Goal: Find specific page/section: Find specific page/section

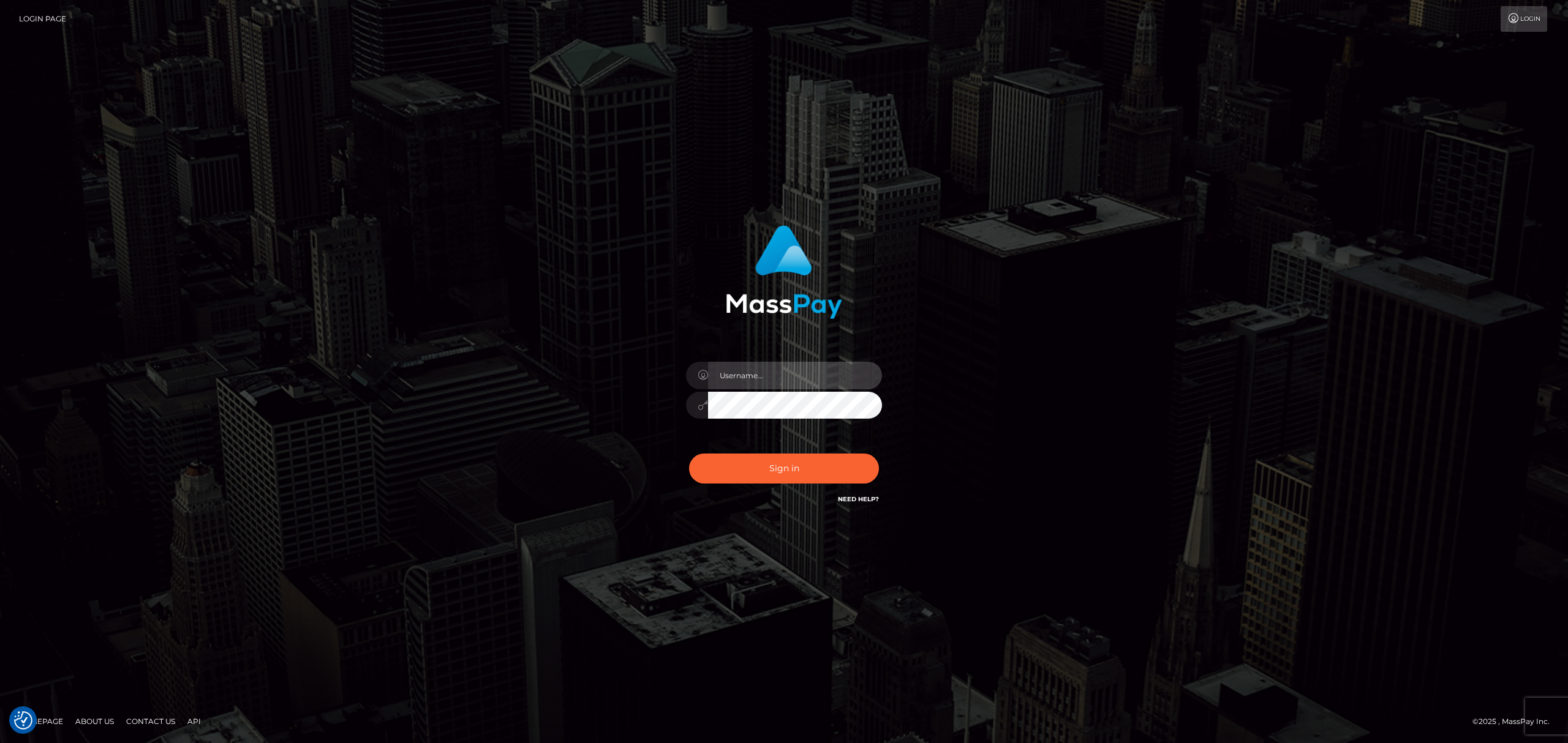
click at [759, 386] on input "text" at bounding box center [795, 376] width 174 height 28
type input "[PERSON_NAME]"
click at [824, 477] on button "Sign in" at bounding box center [784, 469] width 190 height 30
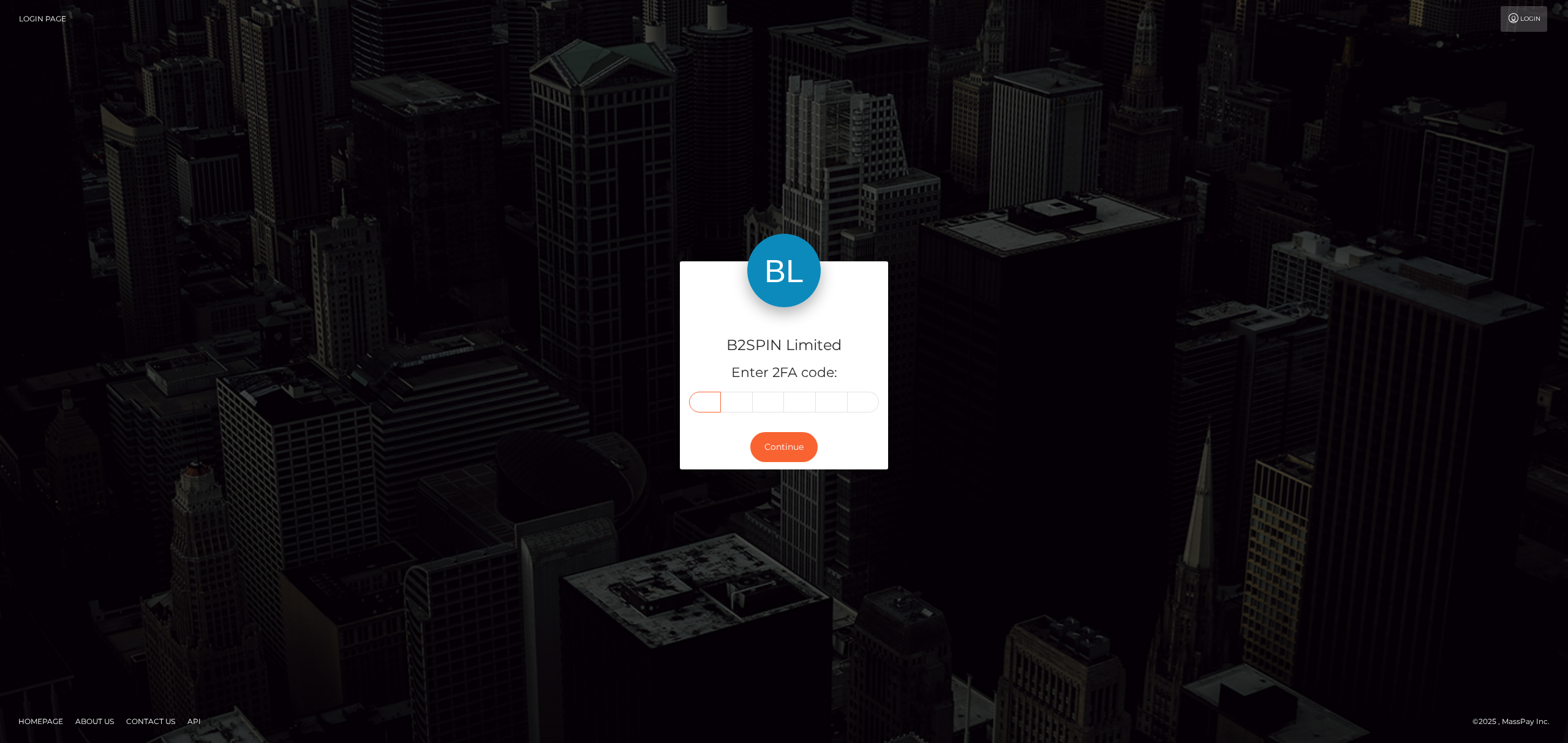
click at [708, 400] on input "text" at bounding box center [704, 402] width 32 height 21
paste input "1"
type input "1"
type input "6"
type input "0"
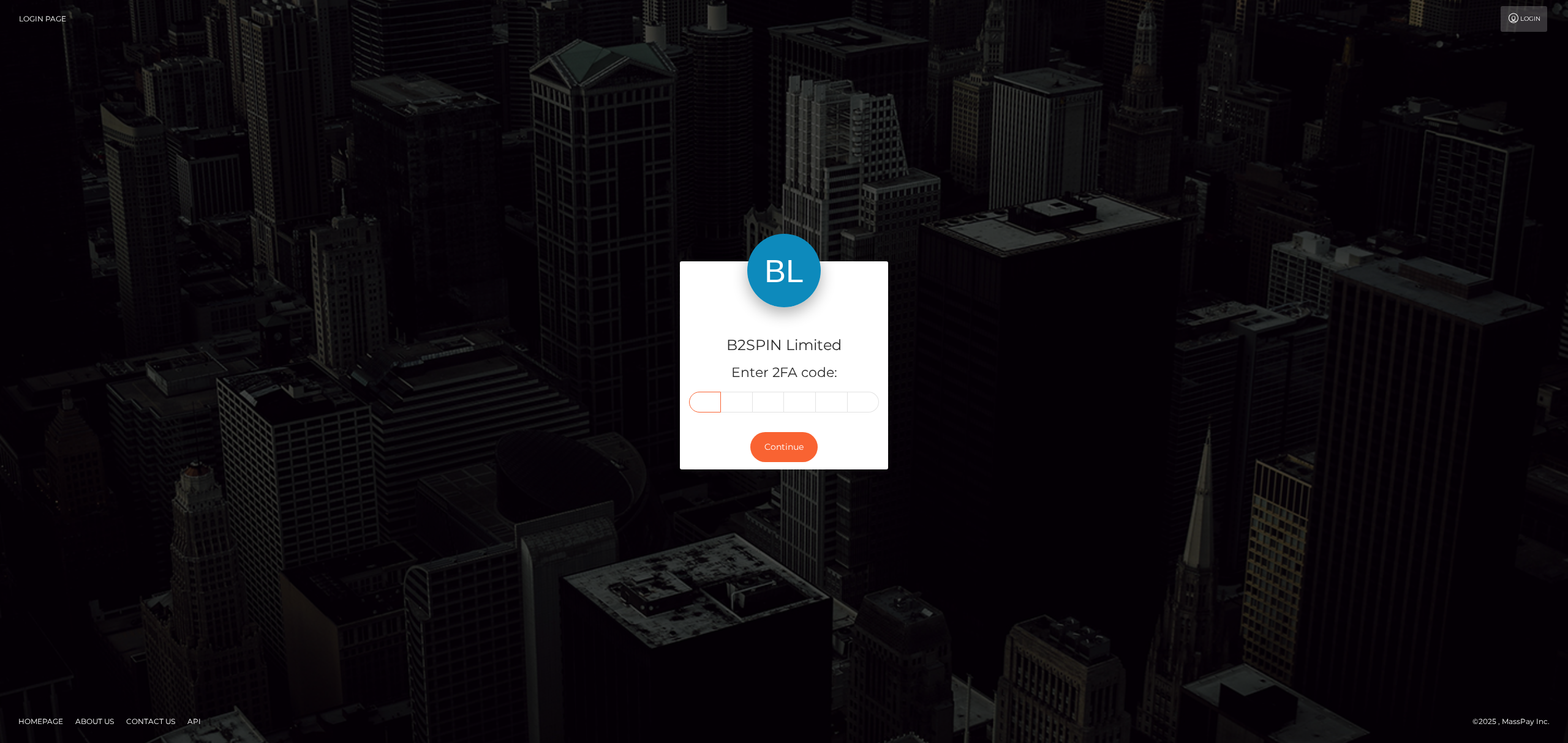
type input "3"
type input "9"
type input "3"
click at [785, 449] on button "Continue" at bounding box center [784, 447] width 67 height 30
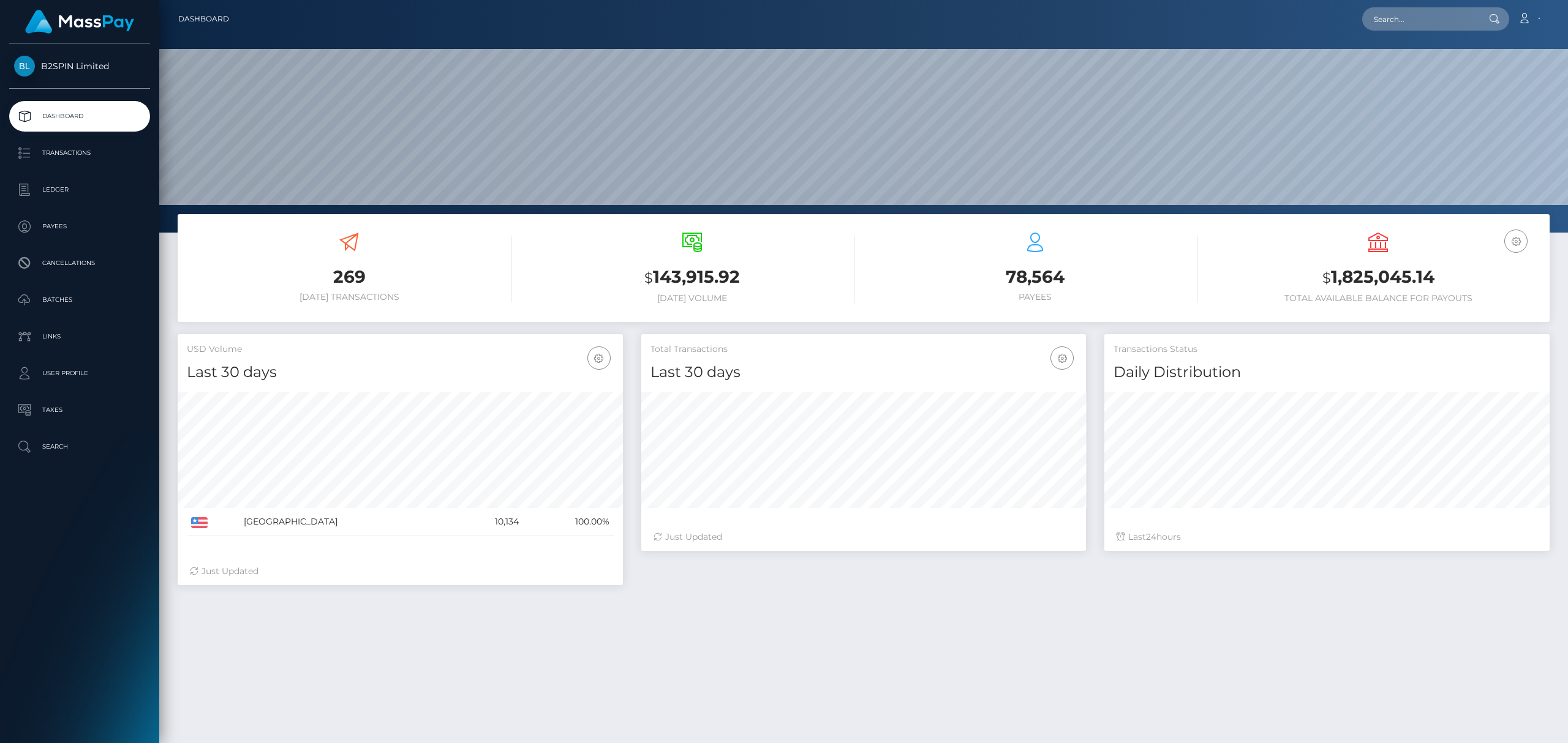
scroll to position [217, 444]
click at [55, 159] on p "Transactions" at bounding box center [80, 153] width 131 height 18
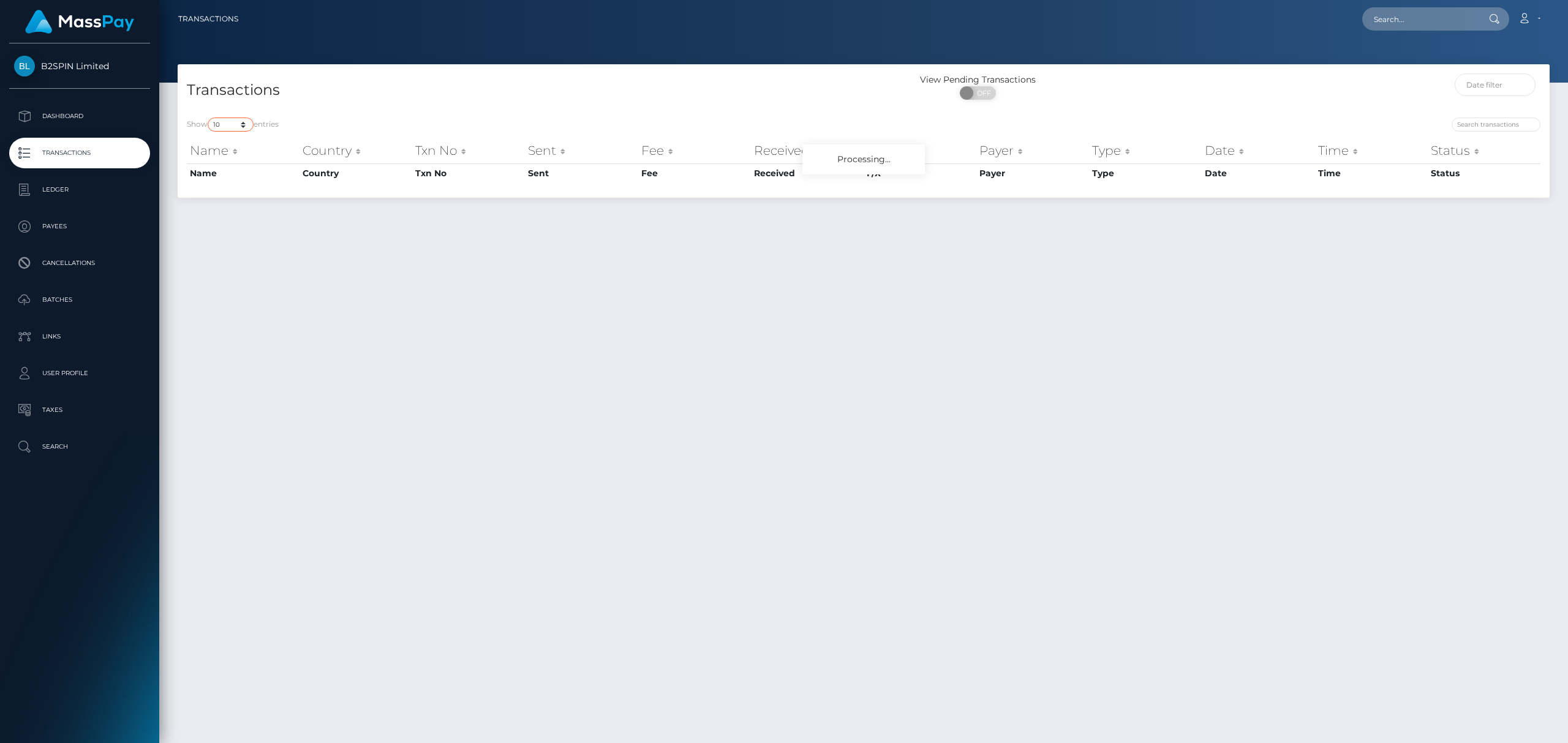
click at [231, 125] on select "10 25 50 100 250 500 1,000 3,500" at bounding box center [230, 125] width 46 height 14
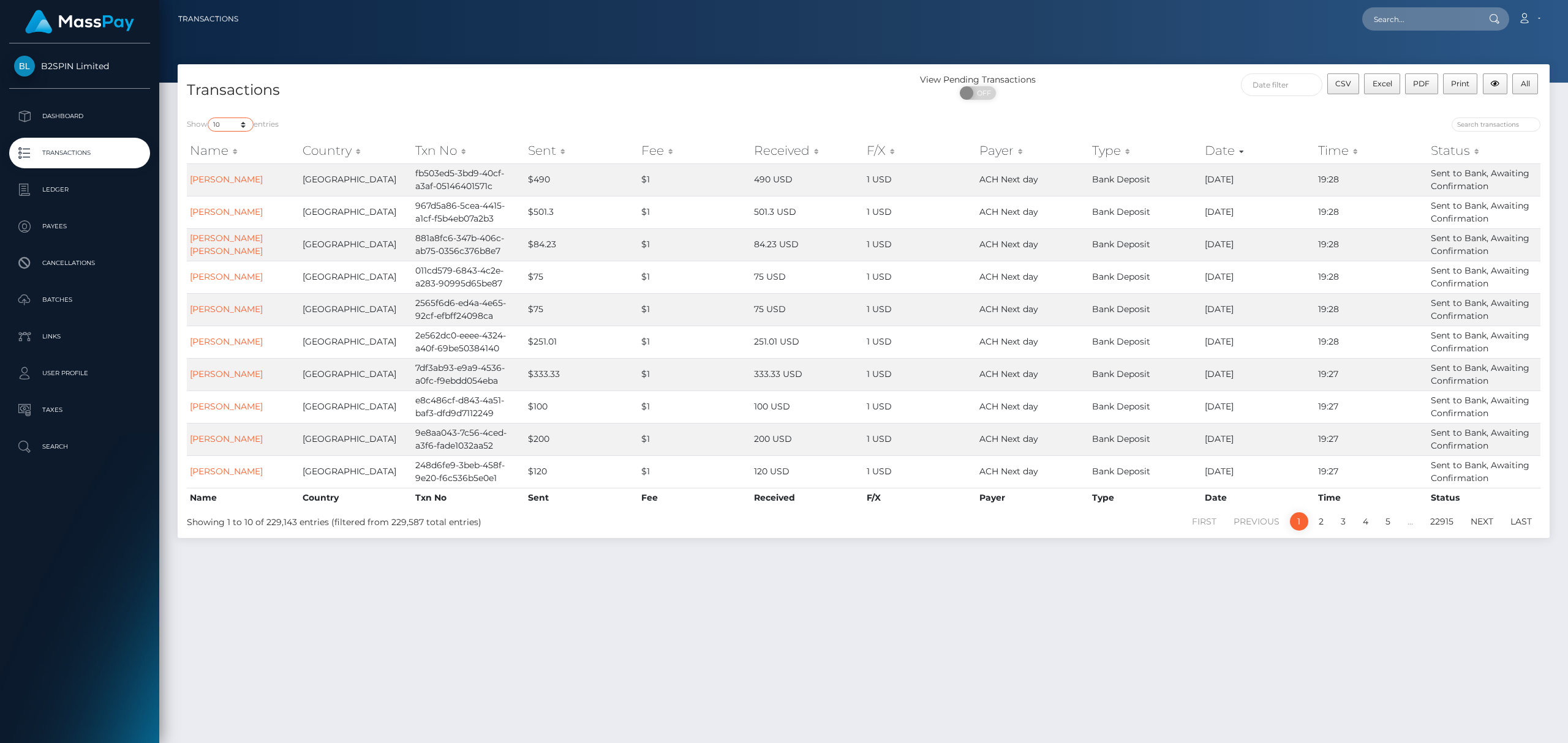
select select "3500"
click at [209, 118] on select "10 25 50 100 250 500 1,000 3,500" at bounding box center [230, 125] width 46 height 14
click at [976, 91] on span "OFF" at bounding box center [981, 93] width 30 height 14
checkbox input "true"
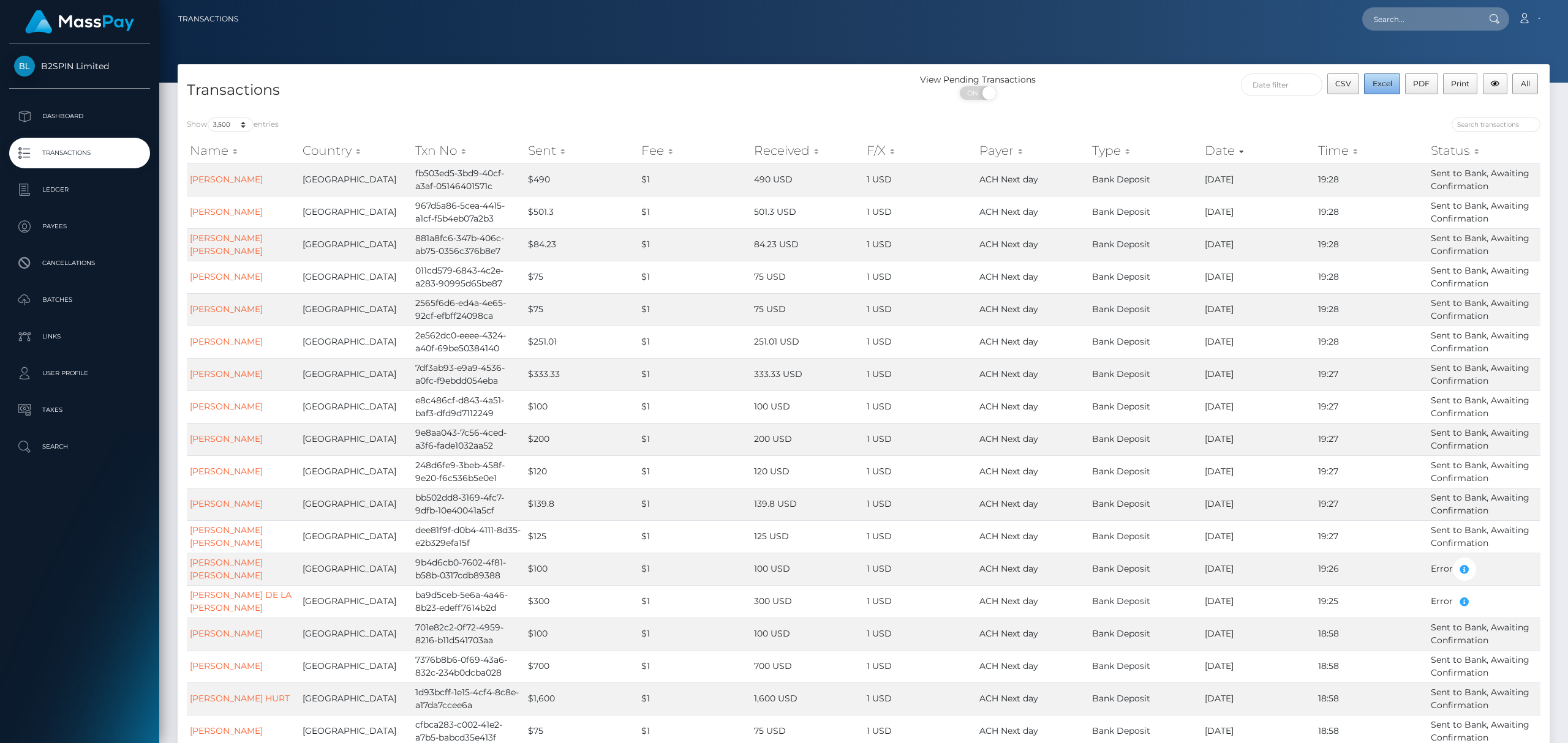
click at [1375, 83] on span "Excel" at bounding box center [1382, 83] width 19 height 9
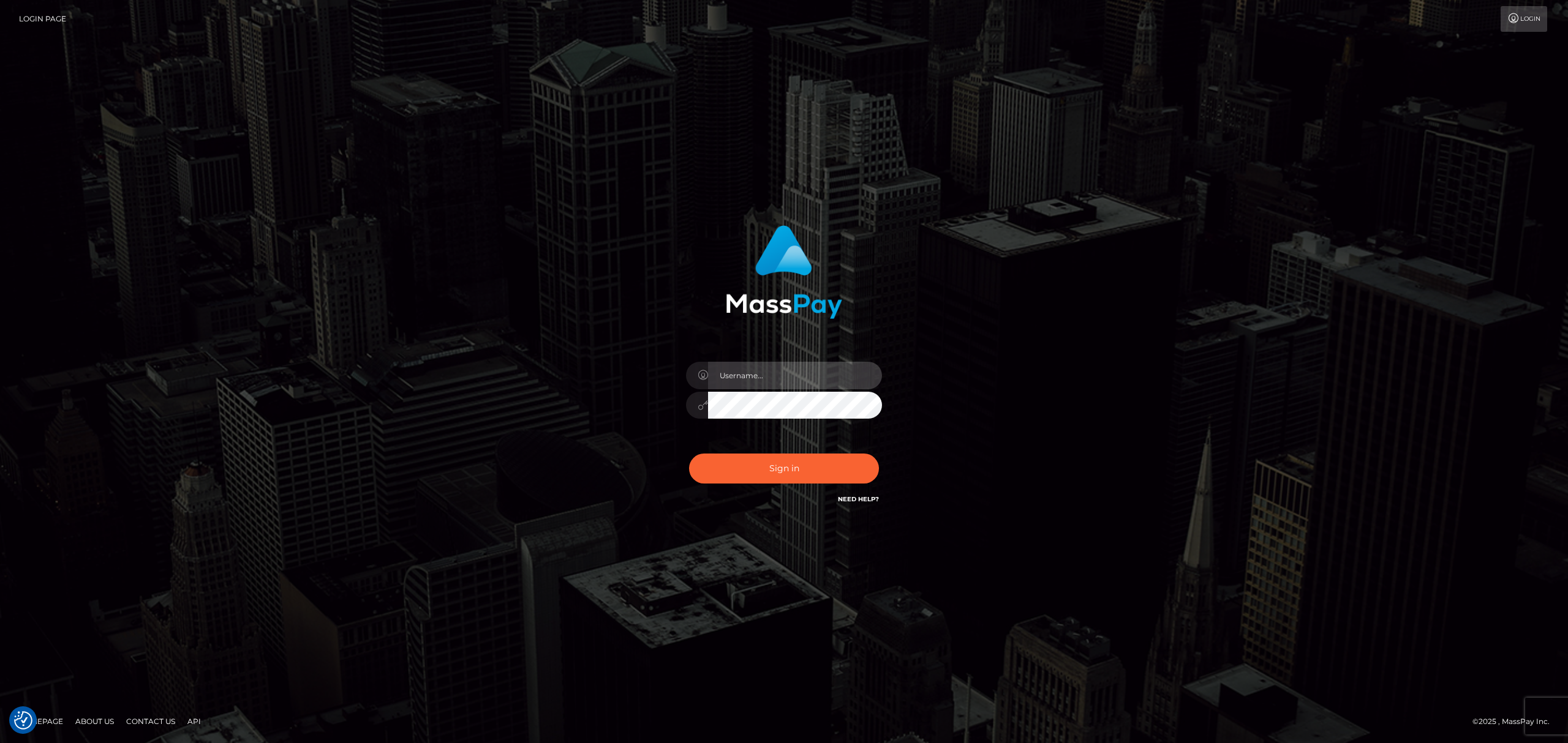
drag, startPoint x: 773, startPoint y: 368, endPoint x: 781, endPoint y: 387, distance: 20.6
click at [773, 370] on input "text" at bounding box center [795, 376] width 174 height 28
type input "[PERSON_NAME]"
click at [789, 471] on button "Sign in" at bounding box center [784, 469] width 190 height 30
click at [772, 383] on input "text" at bounding box center [795, 376] width 174 height 28
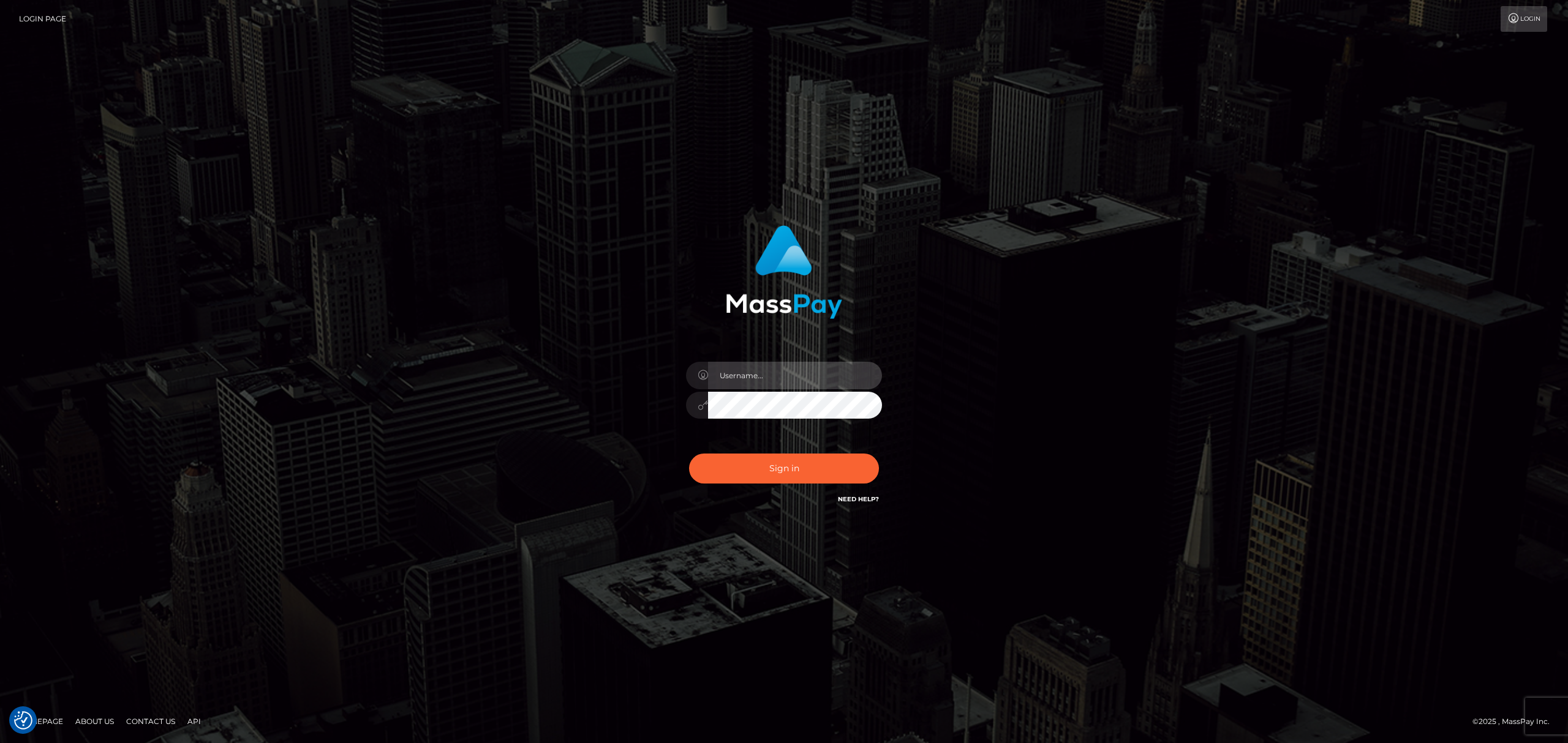
type input "Eric"
click at [795, 473] on button "Sign in" at bounding box center [784, 469] width 190 height 30
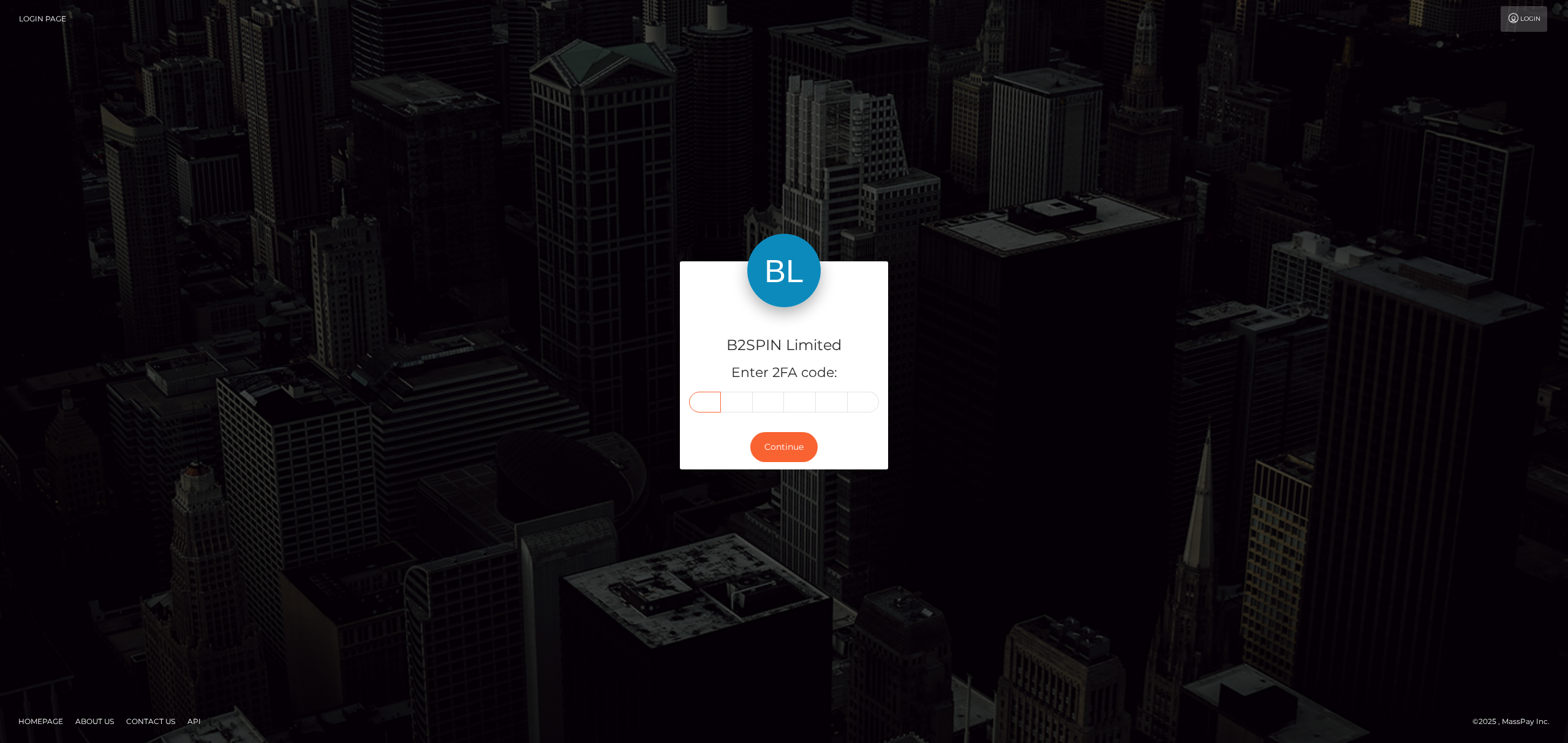
click at [710, 402] on input "text" at bounding box center [704, 402] width 32 height 21
paste input "5"
type input "5"
type input "2"
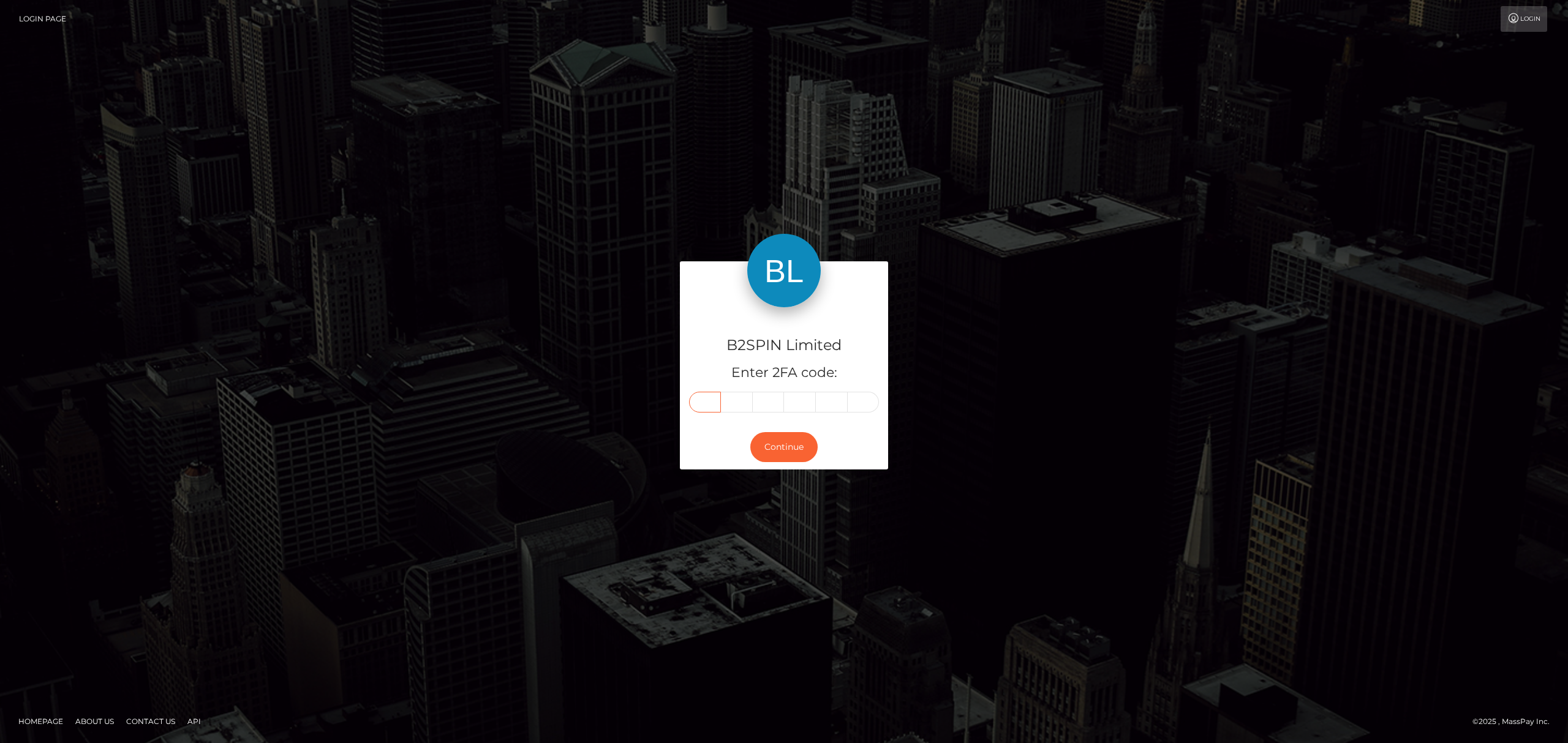
type input "2"
type input "4"
type input "2"
click at [798, 453] on button "Continue" at bounding box center [784, 447] width 67 height 30
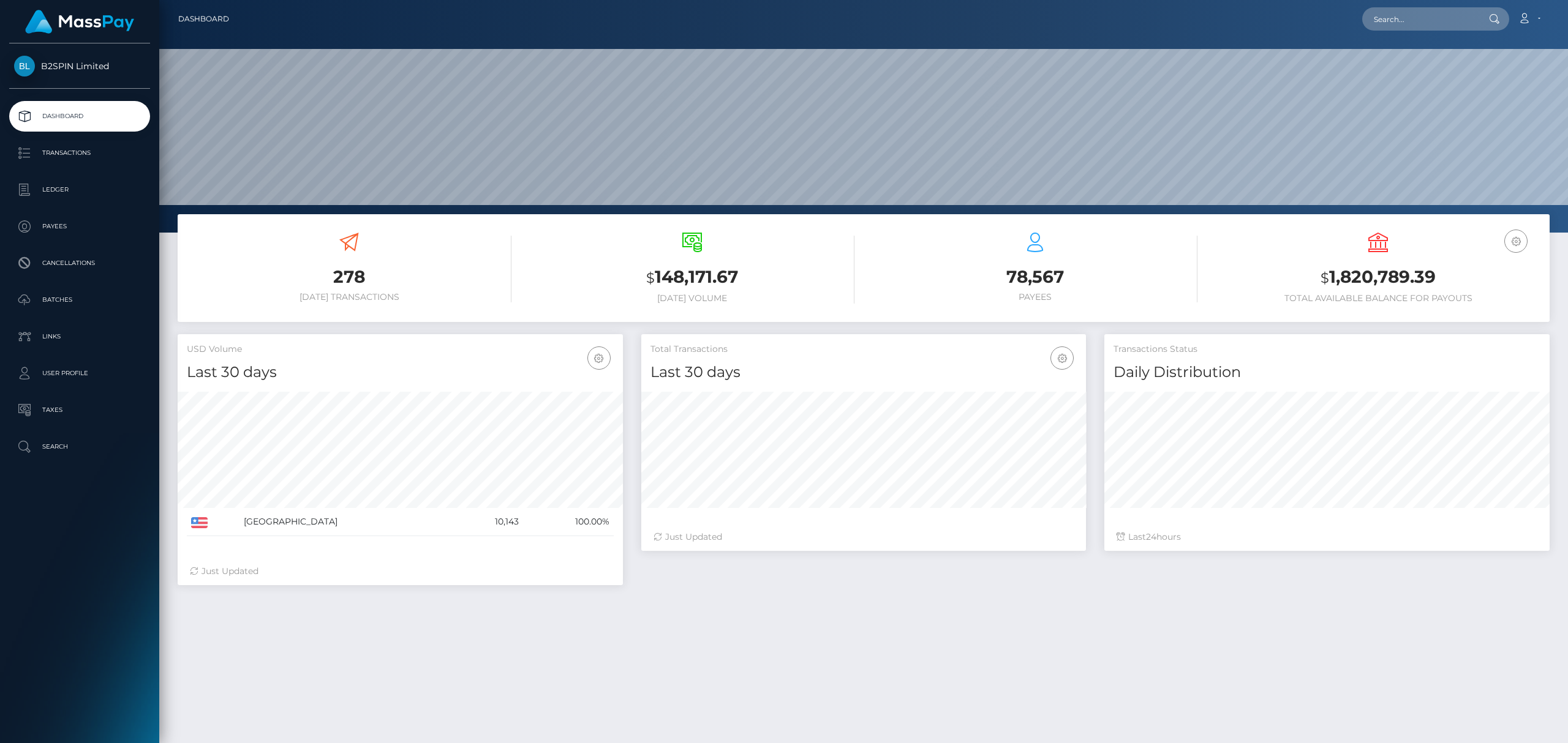
scroll to position [217, 444]
click at [1399, 17] on input "text" at bounding box center [1420, 19] width 115 height 23
paste input "3253367"
type input "3253367"
click at [1415, 61] on link "ANDREW REKSMY CHHEM" at bounding box center [1442, 63] width 160 height 23
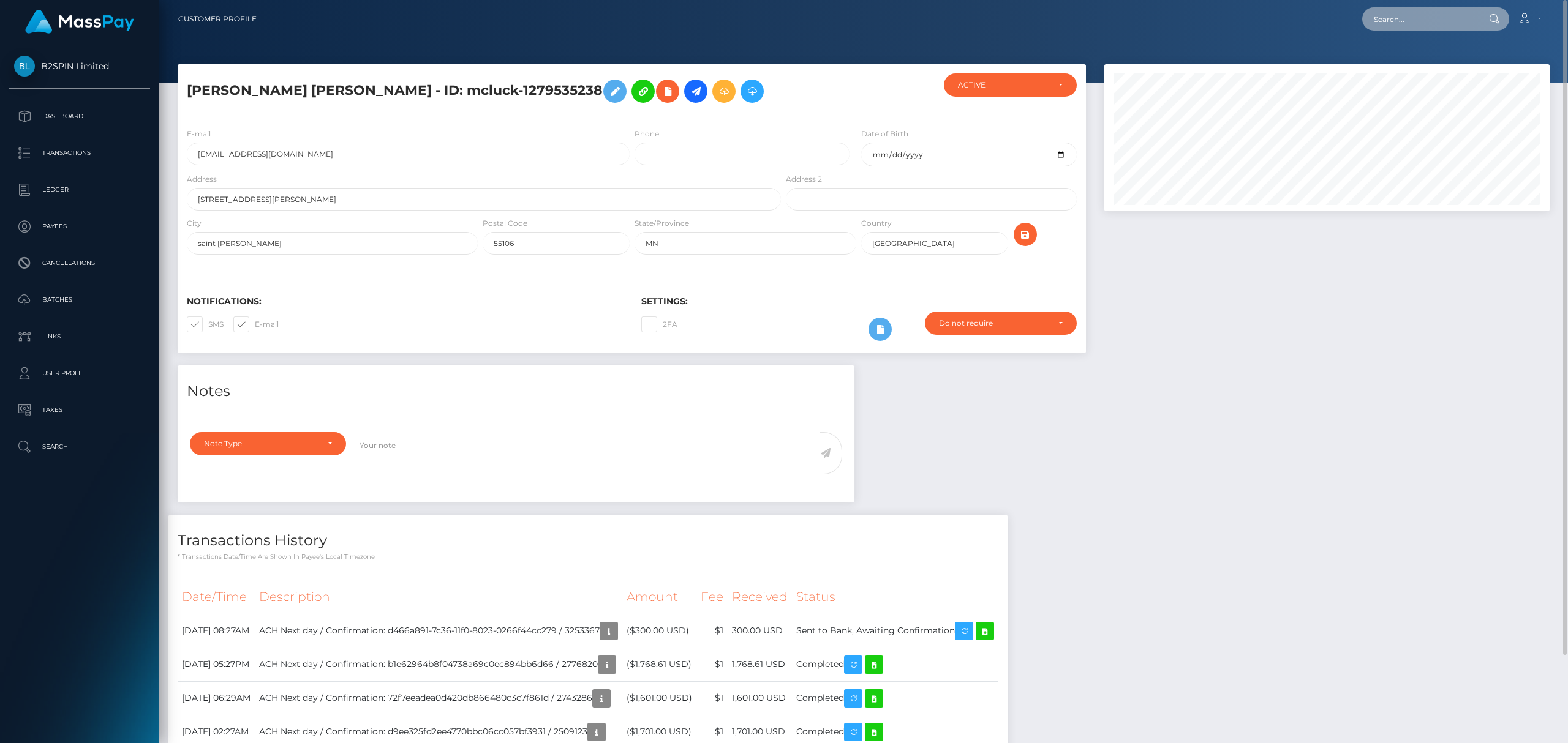
click at [1406, 23] on input "text" at bounding box center [1420, 19] width 115 height 23
paste input "3305321"
click at [1434, 19] on input "3305321" at bounding box center [1420, 19] width 115 height 23
paste input "22ebd15b-be14-4dcf-aab4-f270bf1696a3"
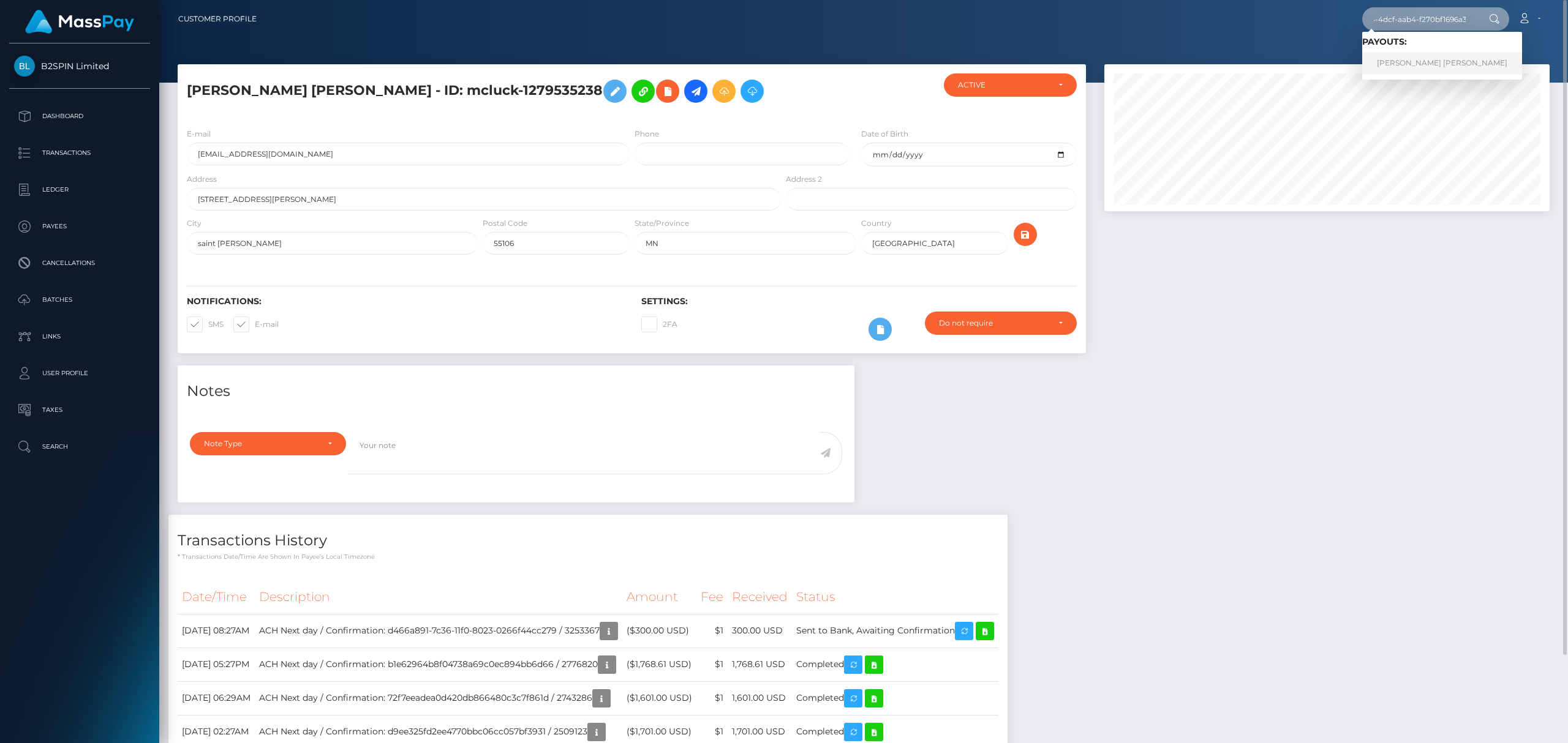
type input "22ebd15b-be14-4dcf-aab4-f270bf1696a3"
click at [1417, 60] on link "JULIO CESAR JR ACEVES" at bounding box center [1442, 63] width 160 height 23
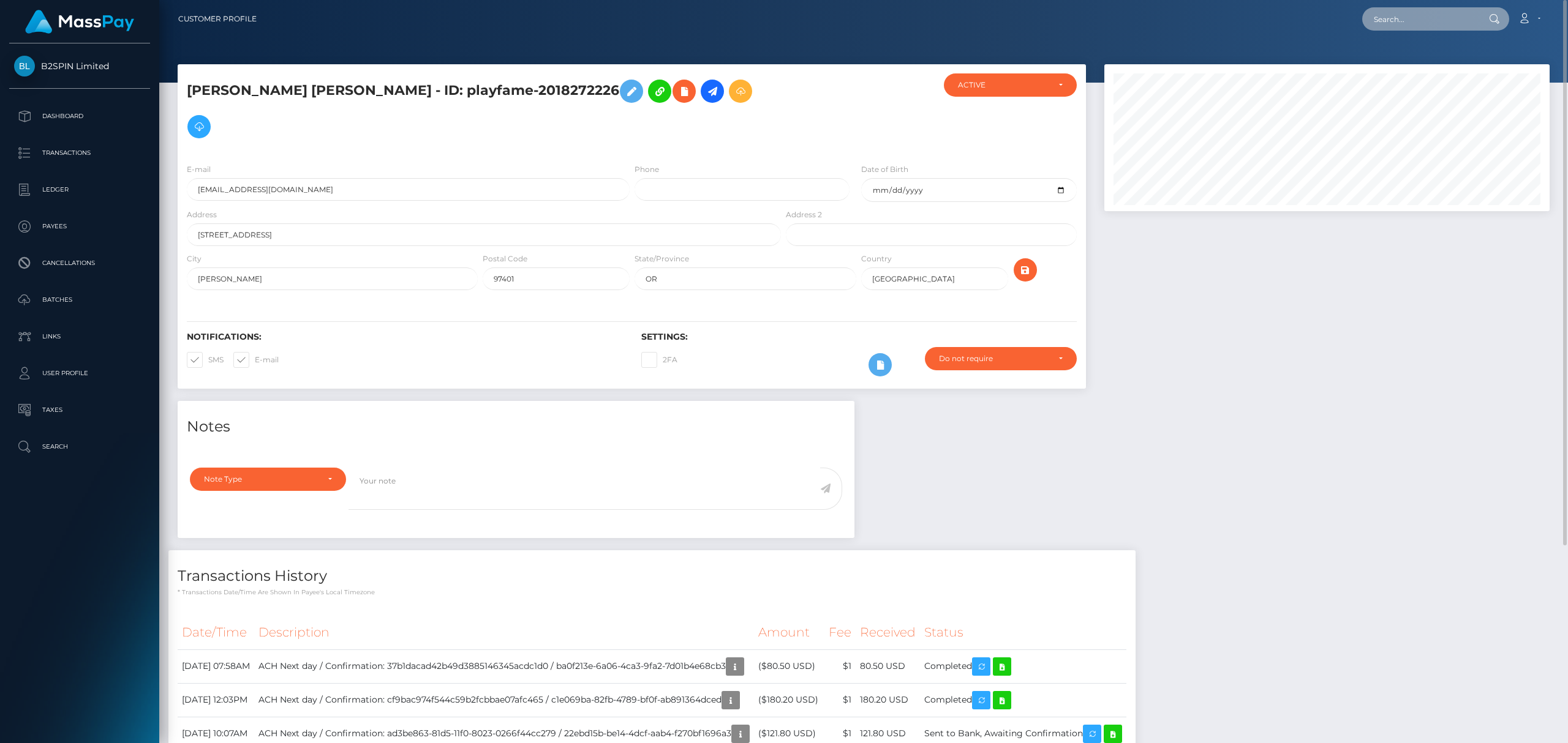
click at [1408, 26] on input "text" at bounding box center [1420, 19] width 115 height 23
paste input "b0f3c1bc-158b-4f04-a0a0-34889f9ba7b8"
type input "b0f3c1bc-158b-4f04-a0a0-34889f9ba7b8"
click at [1404, 63] on link "CHANCELOR JAMES GILL" at bounding box center [1442, 63] width 160 height 23
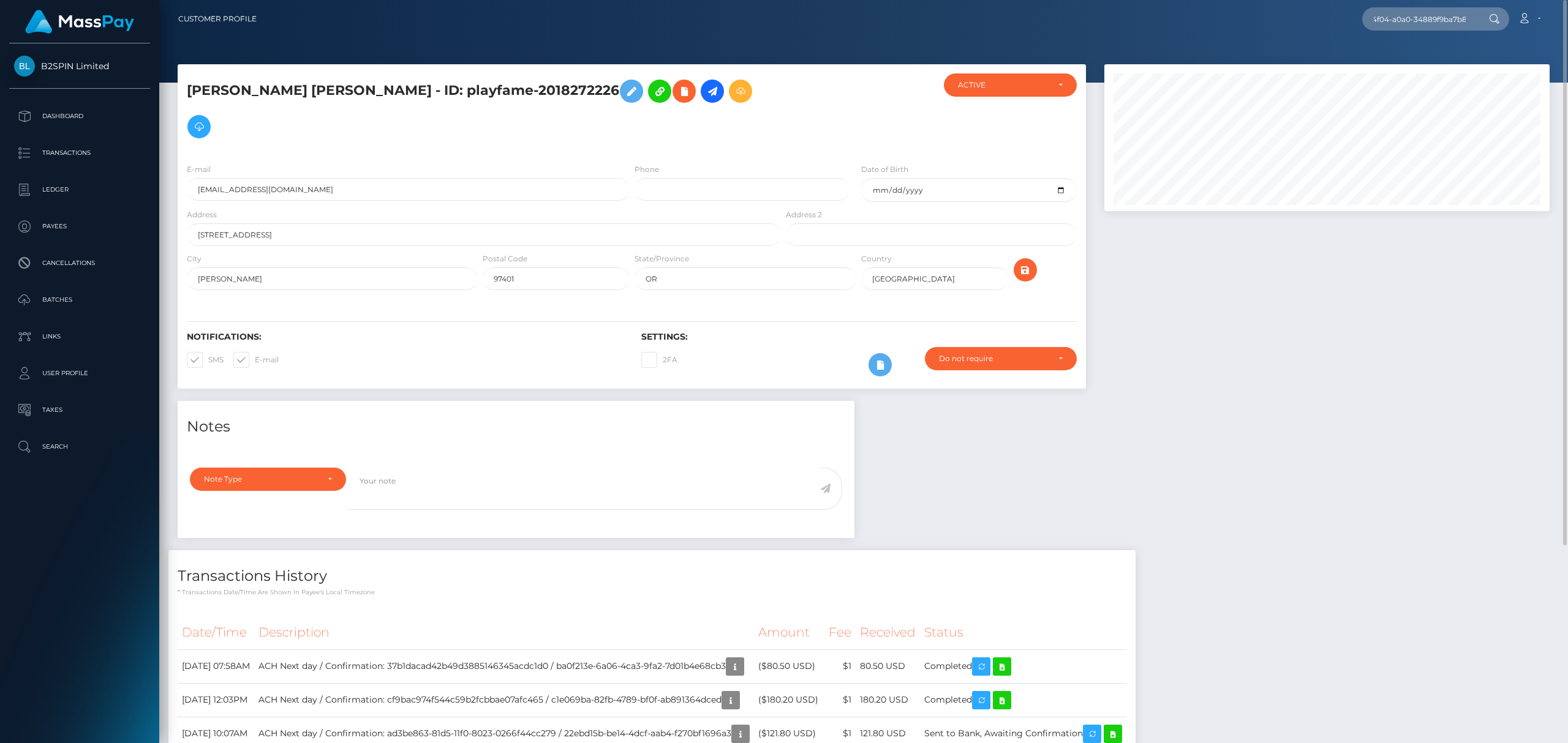
scroll to position [0, 0]
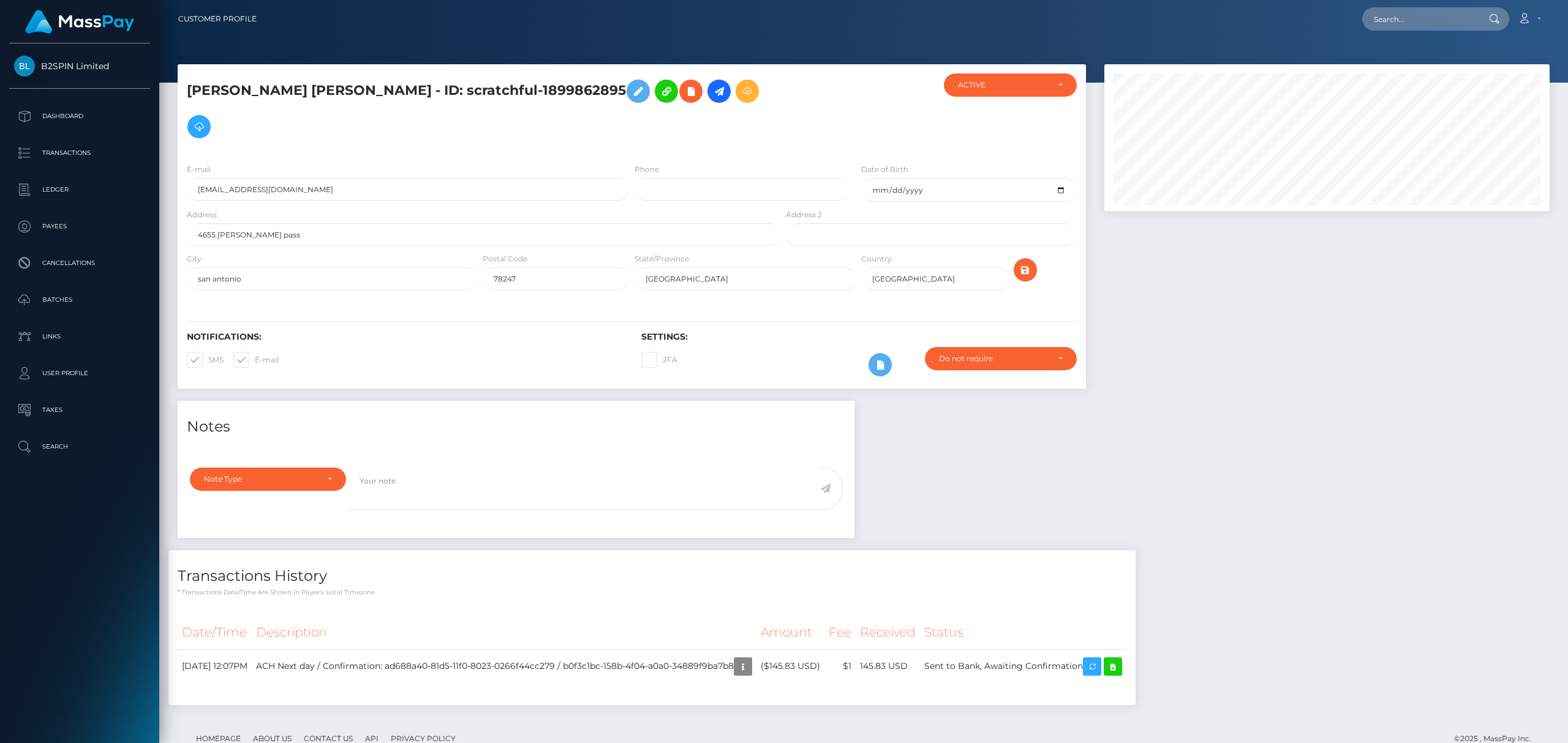
scroll to position [147, 444]
click at [1290, 401] on div "Notes Note Type Compliance Clear Compliance General Note Type" at bounding box center [863, 559] width 1390 height 317
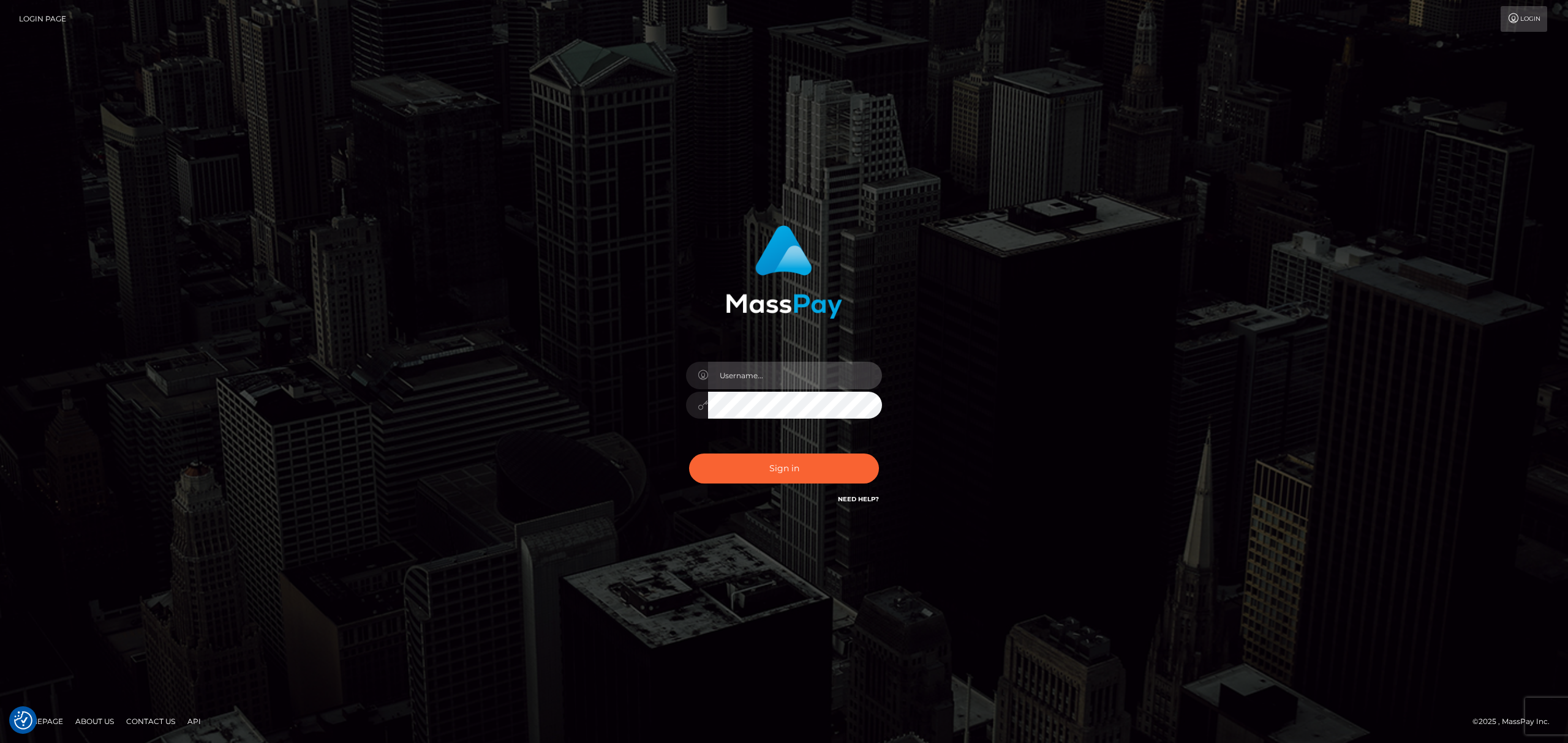
click at [785, 376] on input "text" at bounding box center [795, 376] width 174 height 28
click at [747, 370] on input "text" at bounding box center [795, 376] width 174 height 28
type input "Eric"
click at [787, 468] on button "Sign in" at bounding box center [784, 469] width 190 height 30
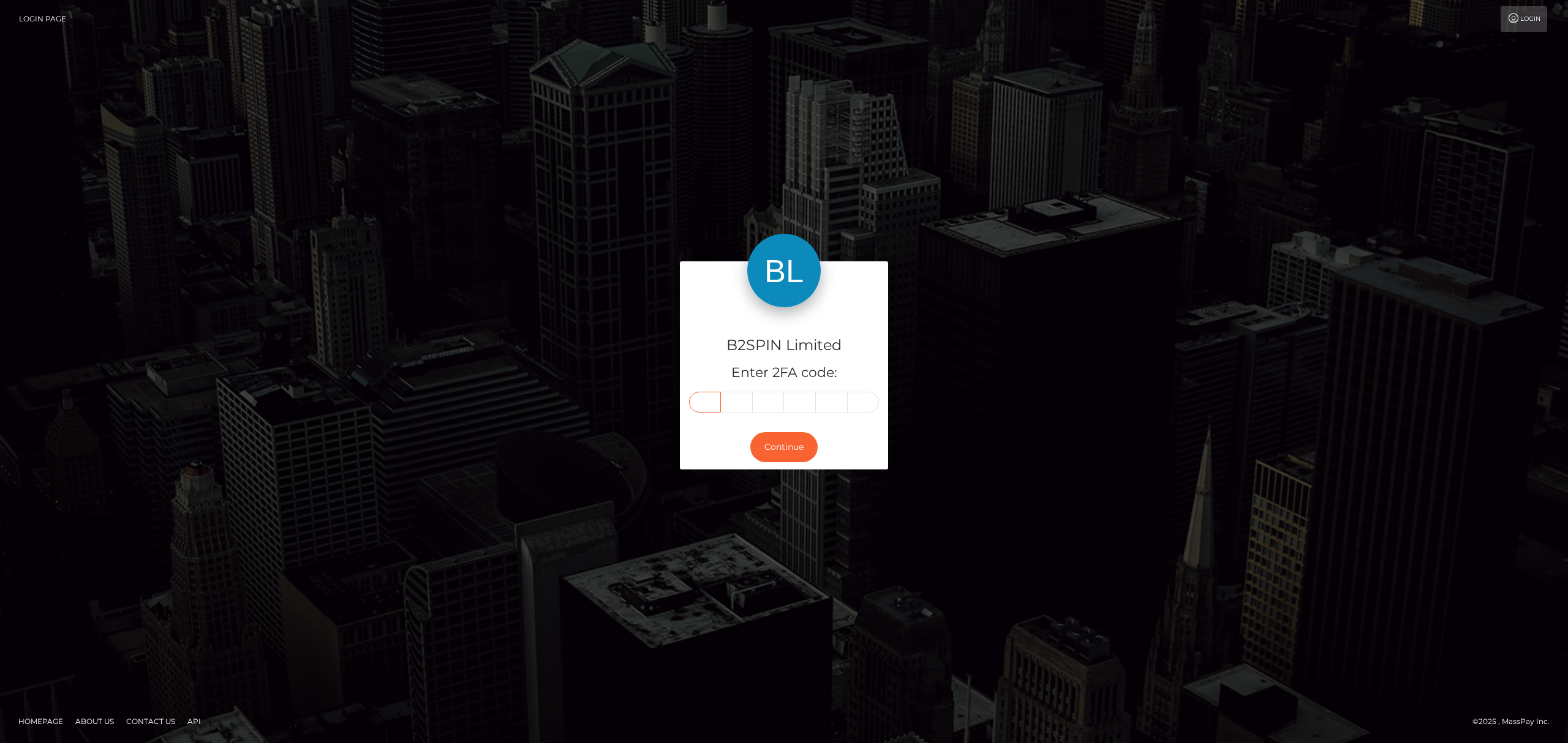
click at [697, 400] on input "text" at bounding box center [704, 402] width 32 height 21
paste input "0"
type input "0"
type input "4"
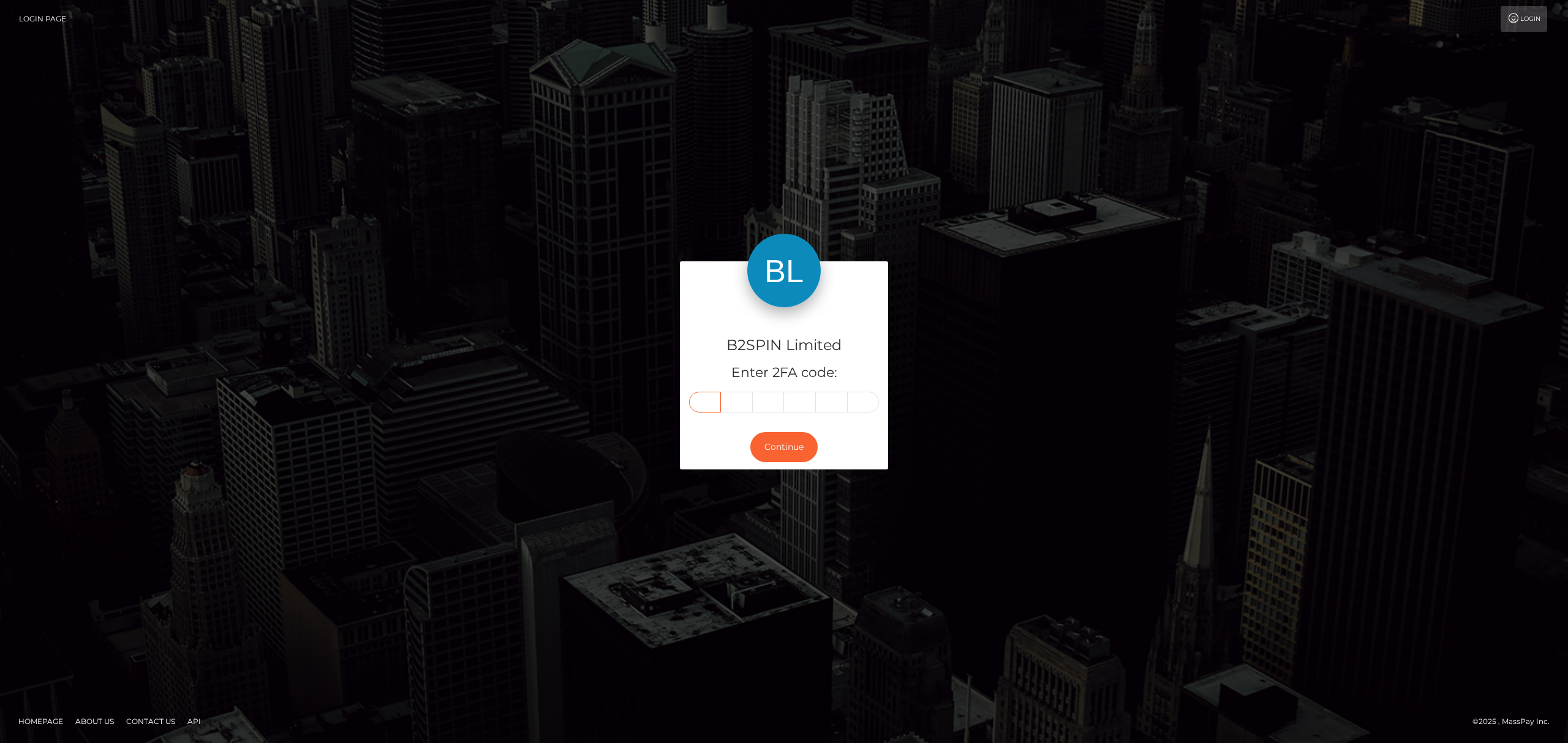
type input "2"
type input "4"
type input "2"
click at [778, 441] on button "Continue" at bounding box center [784, 447] width 67 height 30
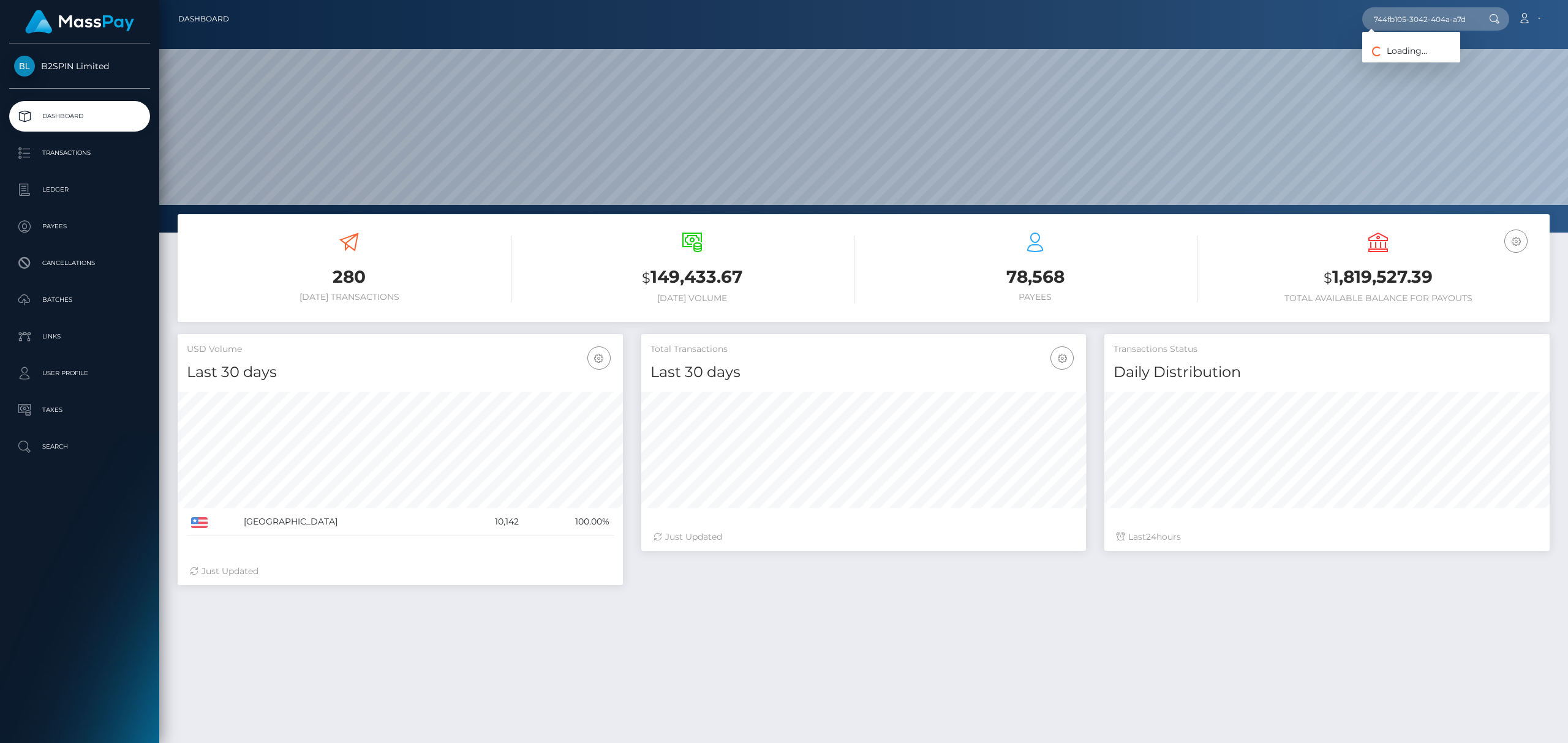
scroll to position [217, 444]
click at [1411, 64] on link "[PERSON_NAME] [PERSON_NAME]" at bounding box center [1442, 63] width 160 height 23
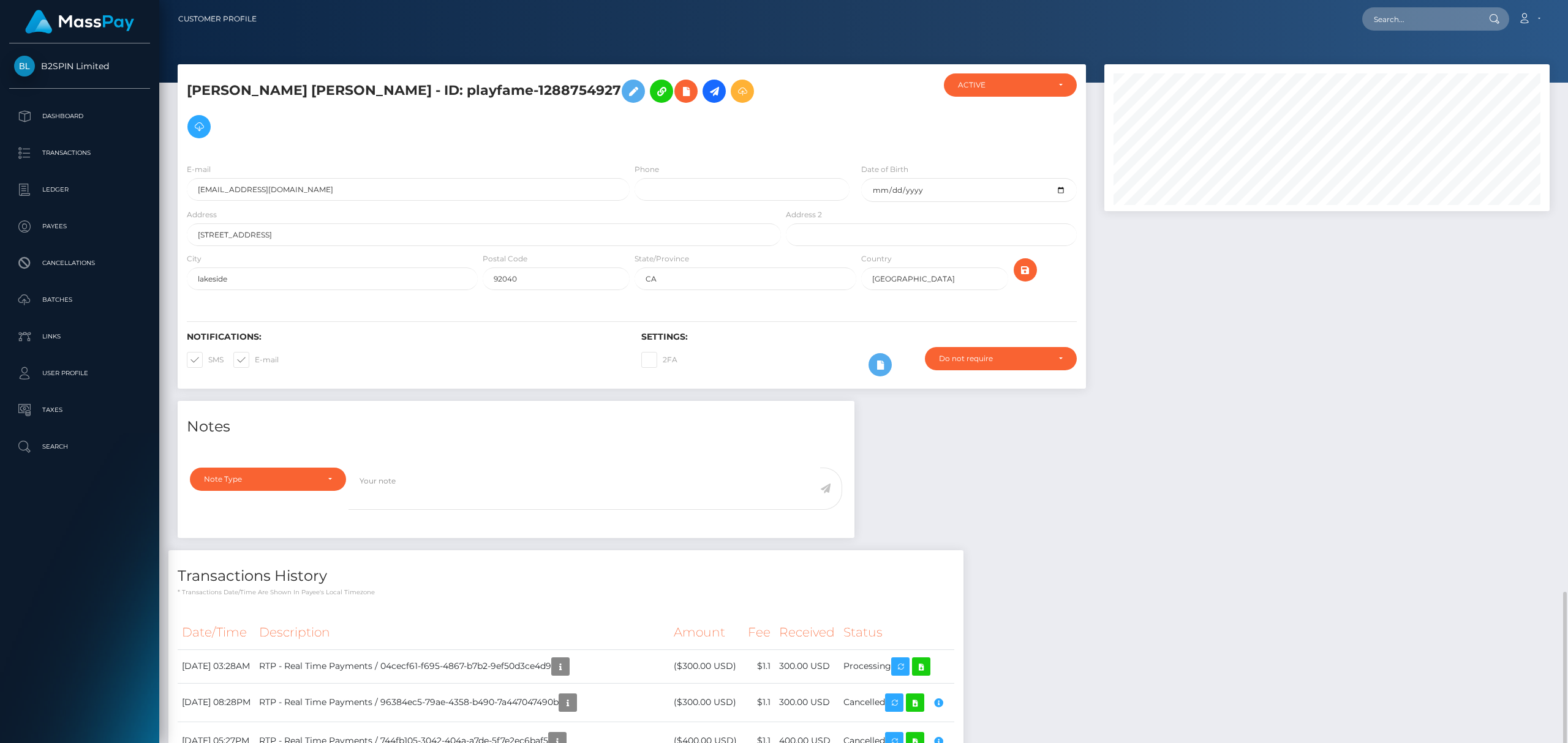
scroll to position [147, 444]
